Goal: Task Accomplishment & Management: Manage account settings

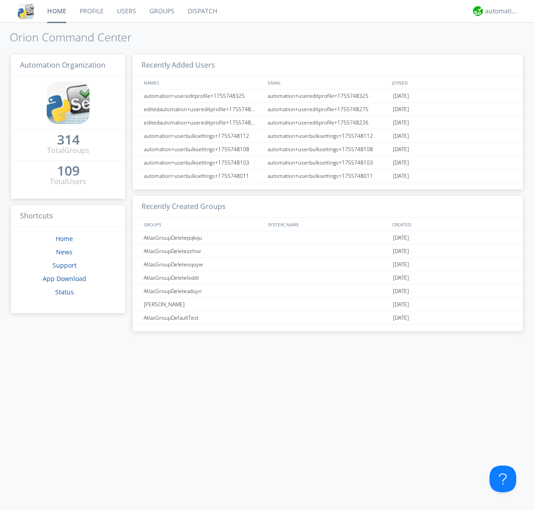
click at [161, 11] on link "Groups" at bounding box center [162, 11] width 38 height 22
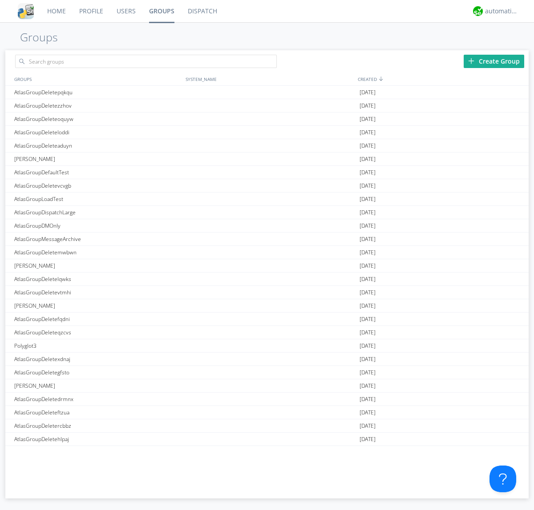
click at [494, 61] on div "Create Group" at bounding box center [493, 61] width 60 height 13
click at [161, 11] on link "Groups" at bounding box center [161, 11] width 39 height 22
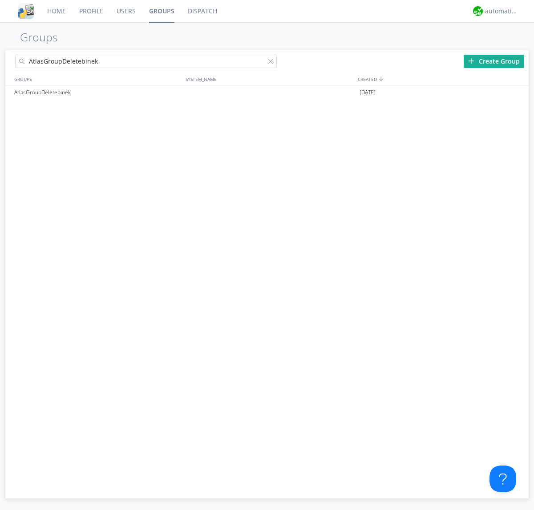
type input "AtlasGroupDeletebinek"
click at [272, 63] on div at bounding box center [272, 63] width 9 height 9
type input "AtlasGroupDeletebinek"
click at [97, 92] on div "AtlasGroupDeletebinek" at bounding box center [97, 92] width 171 height 13
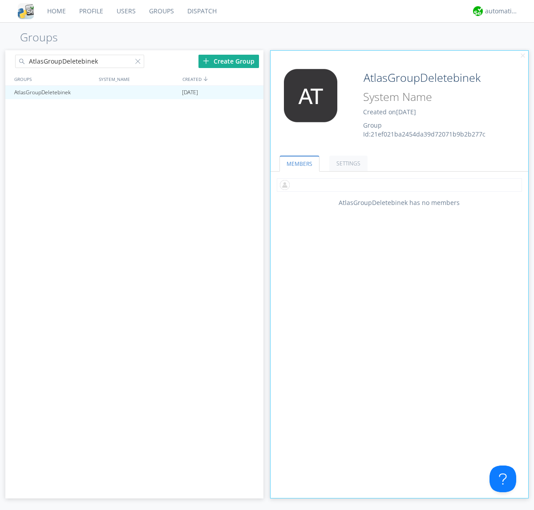
click at [399, 185] on input "text" at bounding box center [399, 184] width 245 height 13
type input "automation+atlas0002"
click at [499, 11] on div "automation+atlas" at bounding box center [501, 11] width 33 height 9
